Goal: Communication & Community: Ask a question

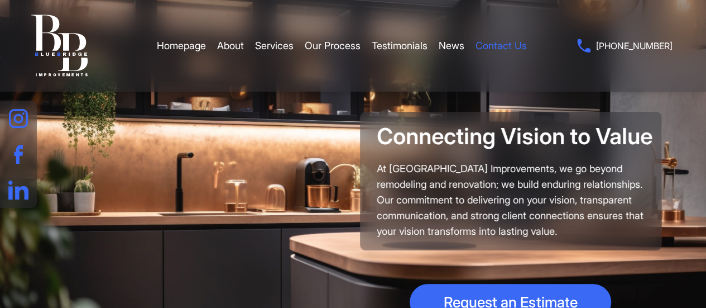
click at [511, 46] on link "Contact Us" at bounding box center [501, 45] width 51 height 33
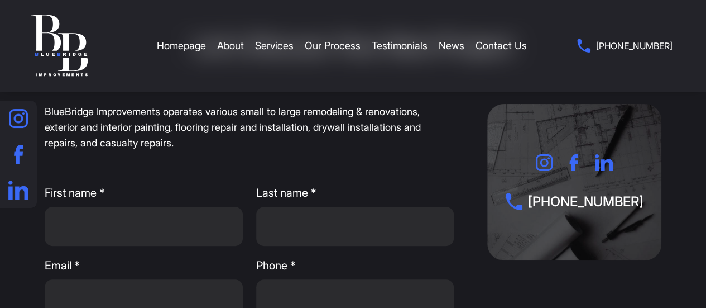
scroll to position [112, 0]
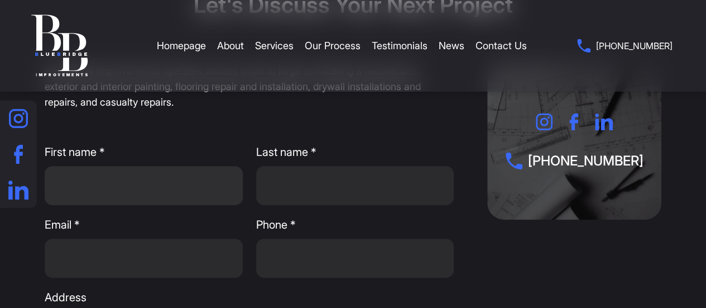
click at [142, 186] on input "First name *" at bounding box center [144, 185] width 198 height 39
type input "Jordan"
type input "[PERSON_NAME]"
type input "[EMAIL_ADDRESS][PERSON_NAME][DOMAIN_NAME]"
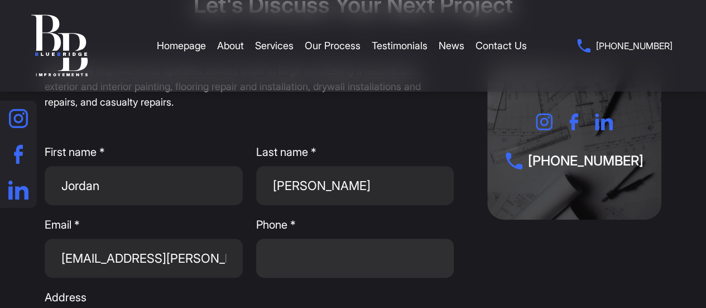
type input "3853372185"
type input "[STREET_ADDRESS]"
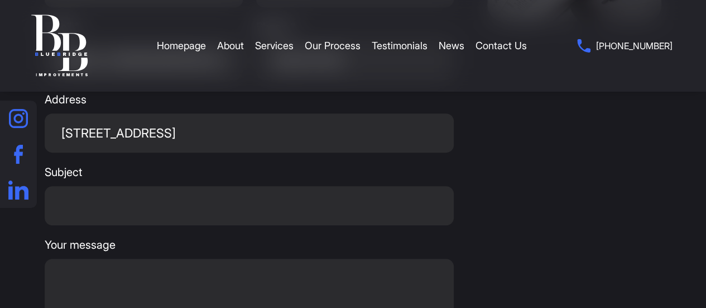
scroll to position [335, 0]
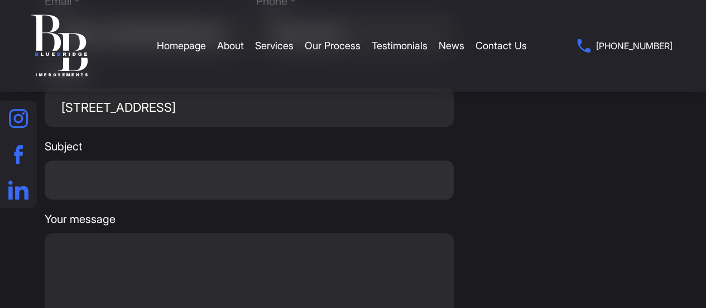
click at [164, 167] on input "Subject" at bounding box center [249, 179] width 409 height 39
type input "Inquiry"
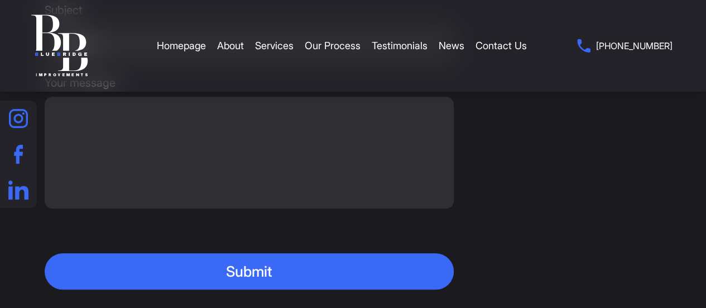
scroll to position [447, 0]
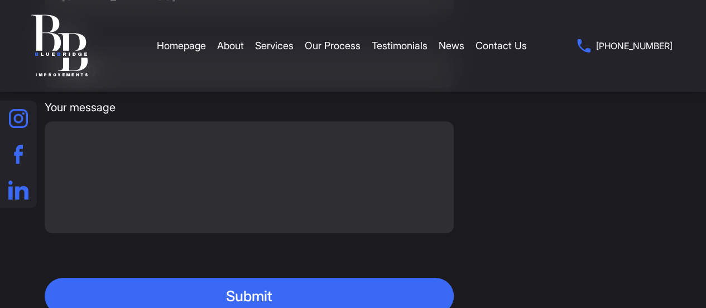
paste textarea "Hey, I wanted to follow up on my previous message as I was just in touch with o…"
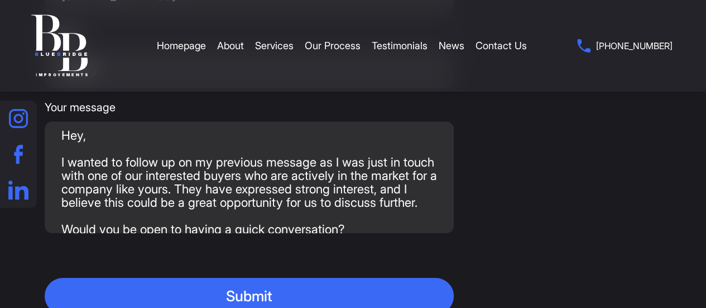
scroll to position [84, 0]
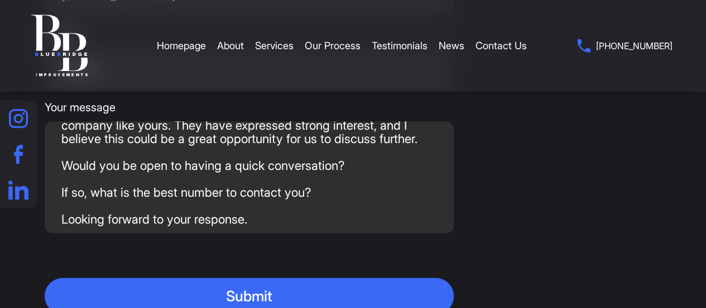
type textarea "Hey, I wanted to follow up on my previous message as I was just in touch with o…"
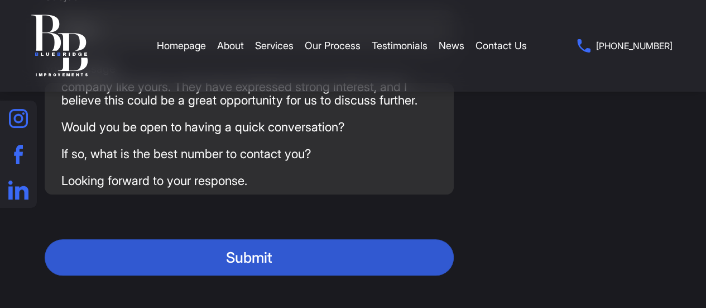
scroll to position [502, 0]
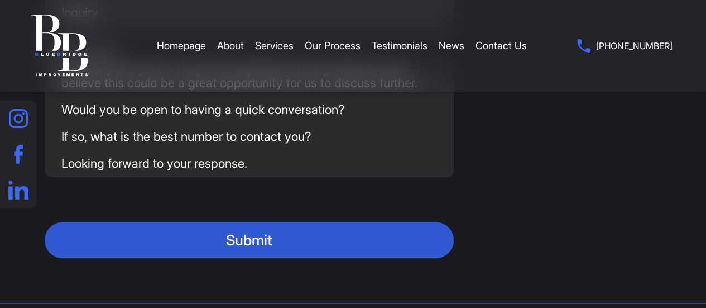
click at [366, 249] on button "Submit" at bounding box center [249, 240] width 409 height 36
click at [297, 240] on button "Submit" at bounding box center [249, 240] width 409 height 36
